Goal: Task Accomplishment & Management: Complete application form

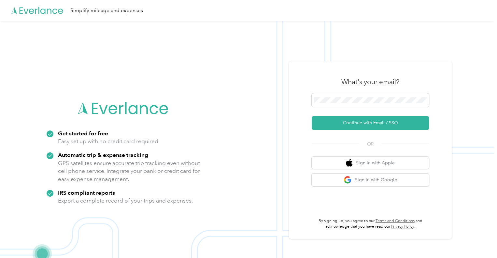
click at [352, 93] on div at bounding box center [370, 101] width 117 height 16
click at [353, 127] on button "Continue with Email / SSO" at bounding box center [370, 123] width 117 height 14
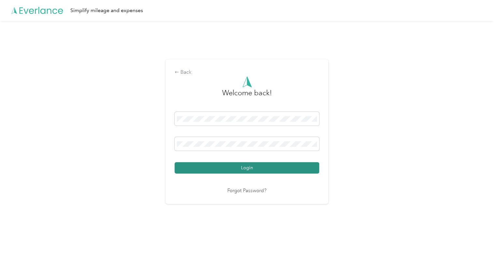
click at [261, 171] on button "Login" at bounding box center [247, 167] width 145 height 11
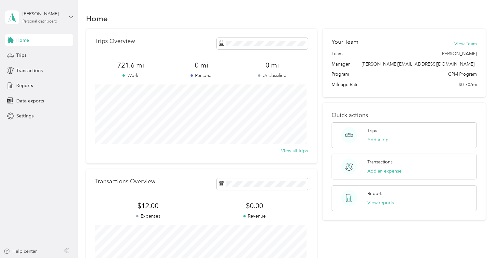
click at [52, 64] on section "[PERSON_NAME] Personal dashboard Home Trips Transactions Reports Data exports S…" at bounding box center [247, 129] width 494 height 258
click at [43, 86] on div "Reports" at bounding box center [39, 86] width 68 height 12
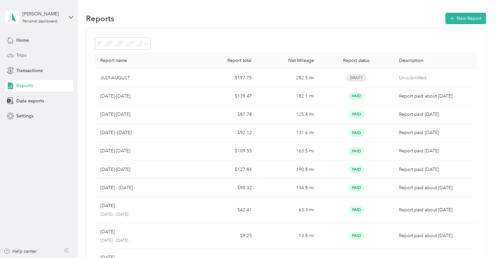
click at [52, 55] on div "Trips" at bounding box center [39, 56] width 68 height 12
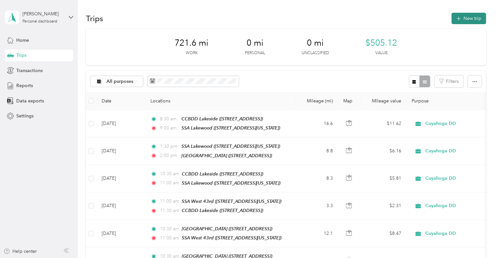
click at [468, 19] on button "New trip" at bounding box center [469, 18] width 35 height 11
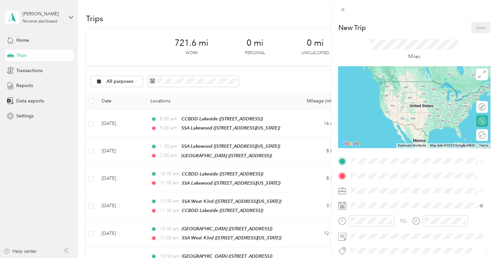
click at [62, 213] on div "New Trip Save This trip cannot be edited because it is either under review, app…" at bounding box center [248, 129] width 497 height 258
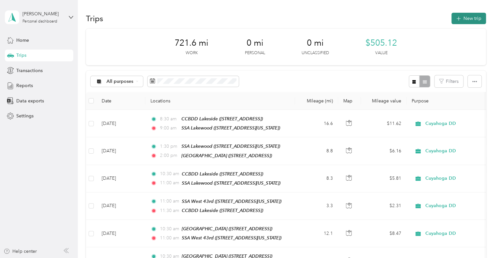
click at [464, 21] on button "New trip" at bounding box center [469, 18] width 35 height 11
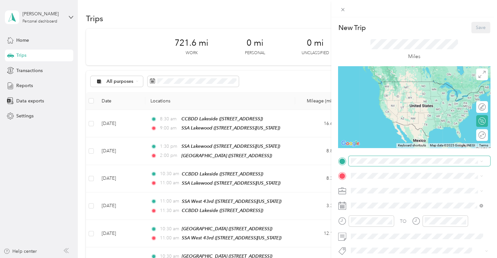
click at [401, 164] on span at bounding box center [420, 161] width 142 height 10
click at [405, 89] on span "[STREET_ADDRESS]" at bounding box center [383, 91] width 41 height 6
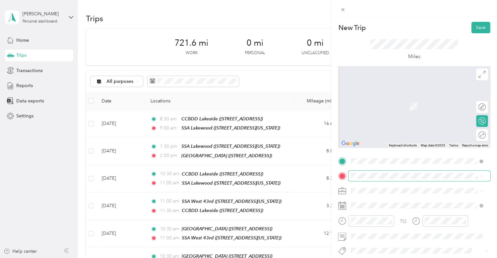
click at [394, 179] on span at bounding box center [420, 175] width 142 height 10
click at [400, 150] on span "[STREET_ADDRESS]" at bounding box center [383, 147] width 41 height 6
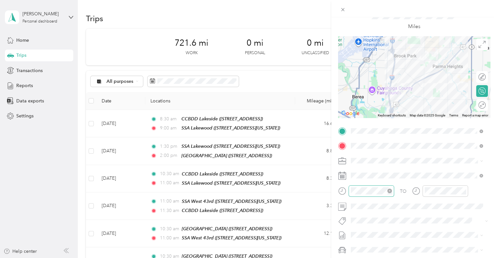
scroll to position [31, 0]
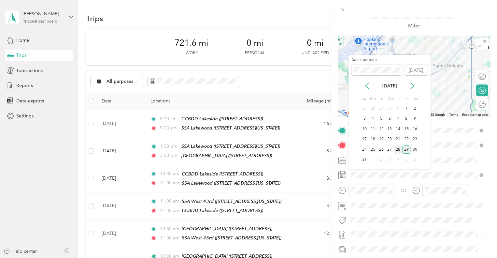
click at [399, 150] on div "28" at bounding box center [398, 149] width 8 height 8
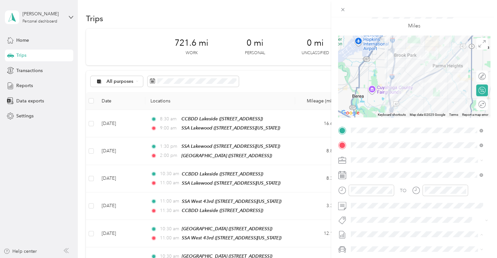
click at [379, 223] on span "JULY-AUGUST" at bounding box center [366, 222] width 30 height 7
click at [58, 220] on div "New Trip Save This trip cannot be edited because it is either under review, app…" at bounding box center [248, 129] width 497 height 258
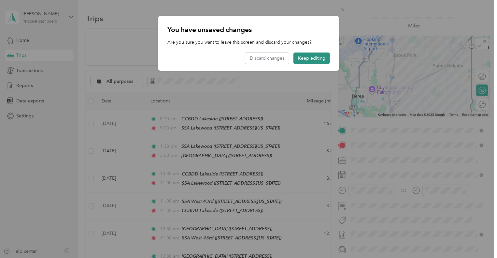
click at [304, 61] on button "Keep editing" at bounding box center [312, 57] width 37 height 11
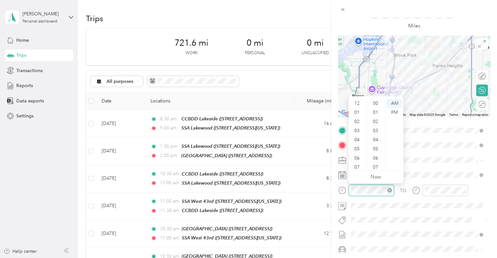
scroll to position [39, 0]
click at [398, 105] on div "AM" at bounding box center [395, 103] width 16 height 9
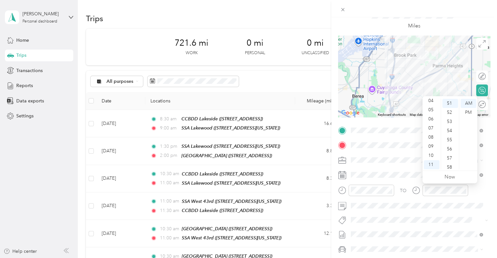
scroll to position [0, 0]
click at [429, 102] on div "12" at bounding box center [432, 103] width 16 height 9
click at [457, 98] on div "12 01 02 03 04 05 06 07 08 09 10 11 00 01 02 03 04 05 06 07 08 09 10 11 12 13 1…" at bounding box center [450, 133] width 55 height 73
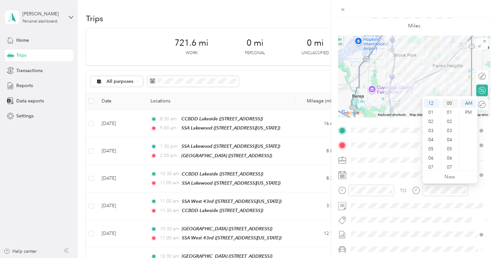
click at [451, 103] on div "00" at bounding box center [451, 103] width 16 height 9
click at [473, 111] on div "PM" at bounding box center [469, 112] width 16 height 9
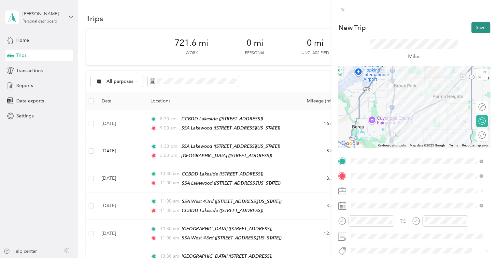
click at [480, 23] on button "Save" at bounding box center [481, 27] width 19 height 11
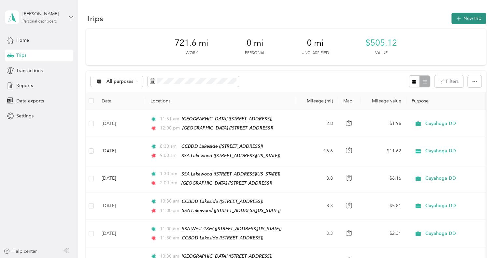
click at [466, 19] on button "New trip" at bounding box center [469, 18] width 35 height 11
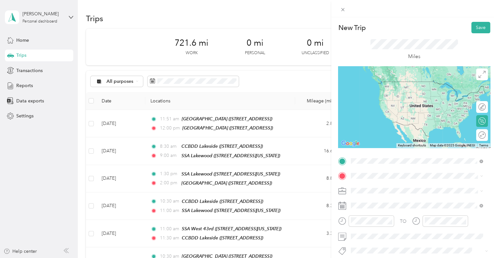
click at [404, 136] on div "SSA [GEOGRAPHIC_DATA] [STREET_ADDRESS][US_STATE]" at bounding box center [395, 129] width 65 height 14
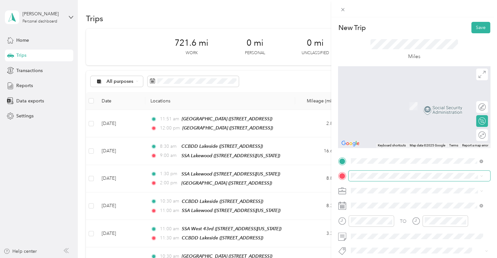
click at [390, 172] on span at bounding box center [420, 175] width 142 height 10
click at [392, 150] on span "[STREET_ADDRESS]" at bounding box center [383, 147] width 41 height 6
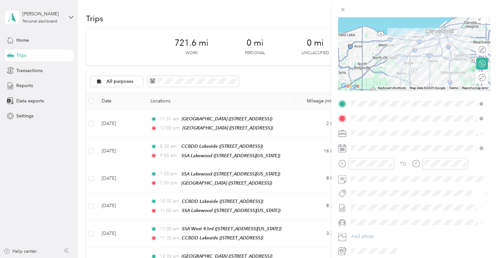
scroll to position [57, 0]
click at [385, 210] on span at bounding box center [420, 207] width 142 height 10
click at [380, 227] on span "JULY-AUGUST" at bounding box center [366, 226] width 30 height 7
click at [393, 176] on div "AM" at bounding box center [395, 177] width 16 height 9
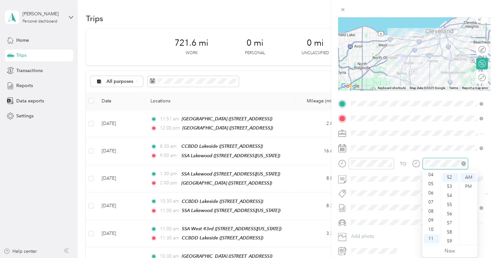
scroll to position [475, 0]
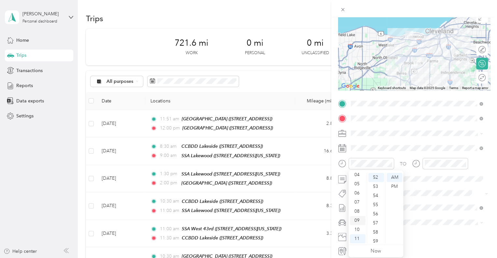
click at [359, 217] on div "09" at bounding box center [358, 220] width 16 height 9
click at [376, 221] on div "30" at bounding box center [377, 222] width 16 height 9
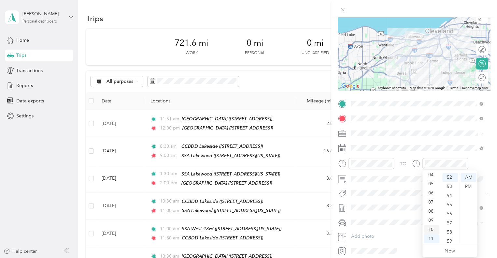
click at [430, 230] on div "10" at bounding box center [432, 229] width 16 height 9
click at [450, 177] on div "00" at bounding box center [451, 174] width 16 height 9
click at [495, 14] on div at bounding box center [415, 8] width 166 height 17
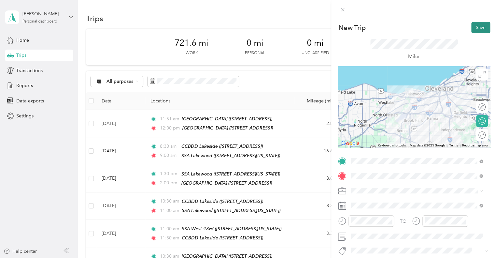
click at [479, 28] on button "Save" at bounding box center [481, 27] width 19 height 11
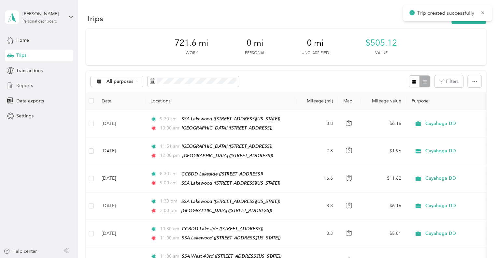
click at [21, 83] on span "Reports" at bounding box center [24, 85] width 17 height 7
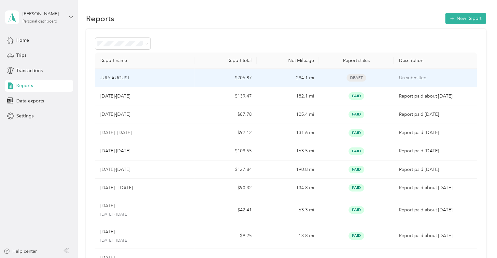
click at [299, 74] on td "294.1 mi" at bounding box center [288, 78] width 62 height 18
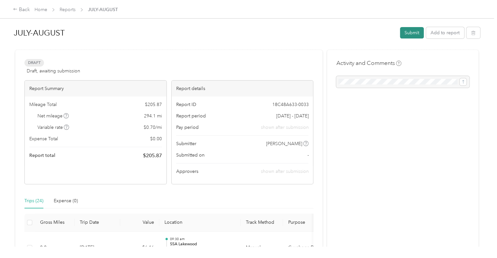
click at [412, 31] on button "Submit" at bounding box center [412, 32] width 24 height 11
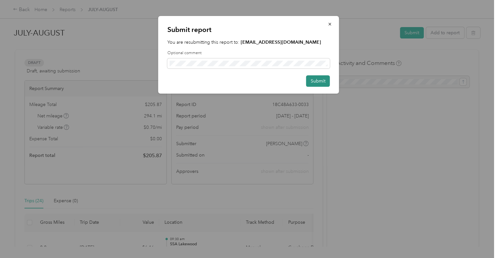
click at [321, 81] on button "Submit" at bounding box center [318, 80] width 24 height 11
